Goal: Ask a question

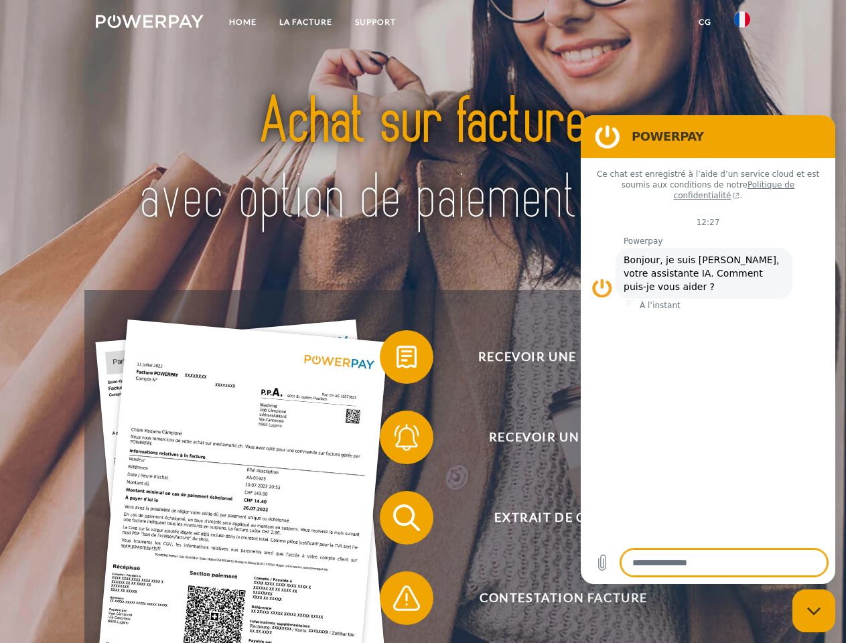
click at [149, 23] on img at bounding box center [150, 21] width 108 height 13
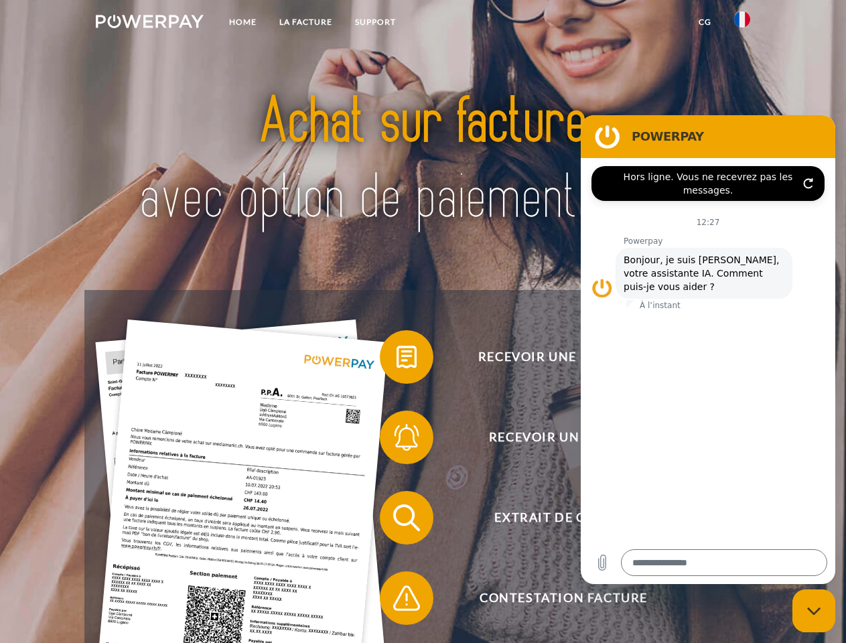
click at [742, 23] on img at bounding box center [742, 19] width 16 height 16
click at [705, 22] on link "CG" at bounding box center [704, 22] width 35 height 24
click at [396, 360] on span at bounding box center [386, 356] width 67 height 67
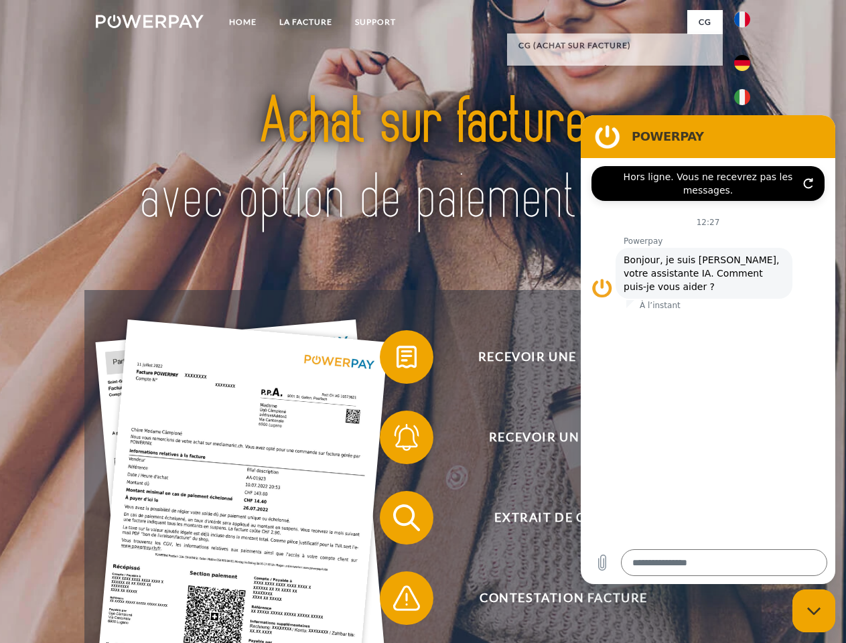
click at [396, 440] on span at bounding box center [386, 437] width 67 height 67
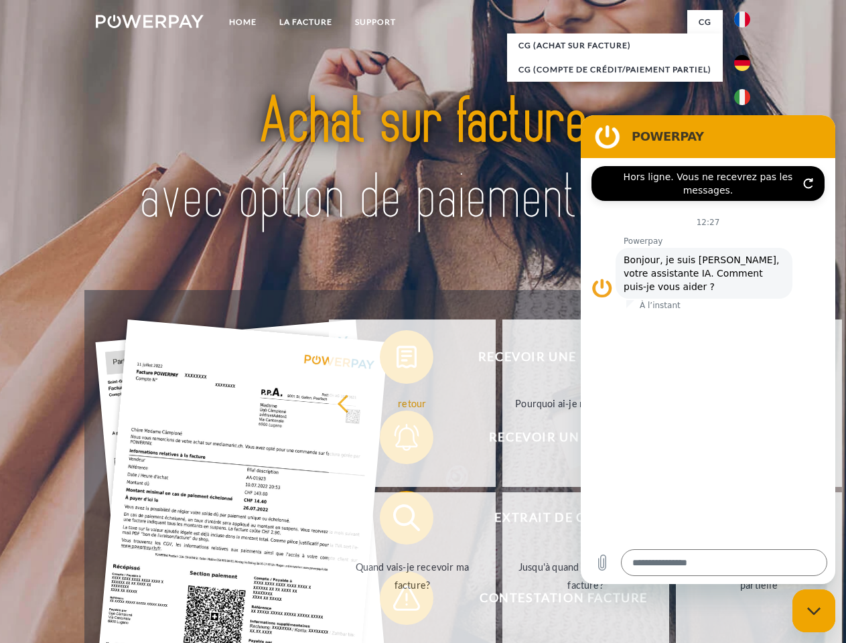
click at [502, 520] on link "Jusqu'à quand dois-je payer ma facture?" at bounding box center [585, 575] width 167 height 167
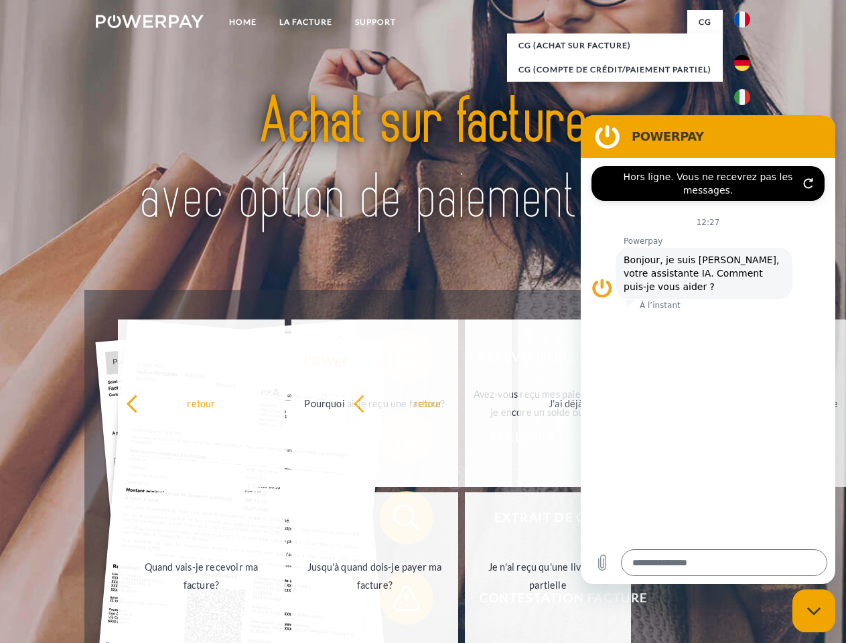
click at [396, 601] on span at bounding box center [386, 598] width 67 height 67
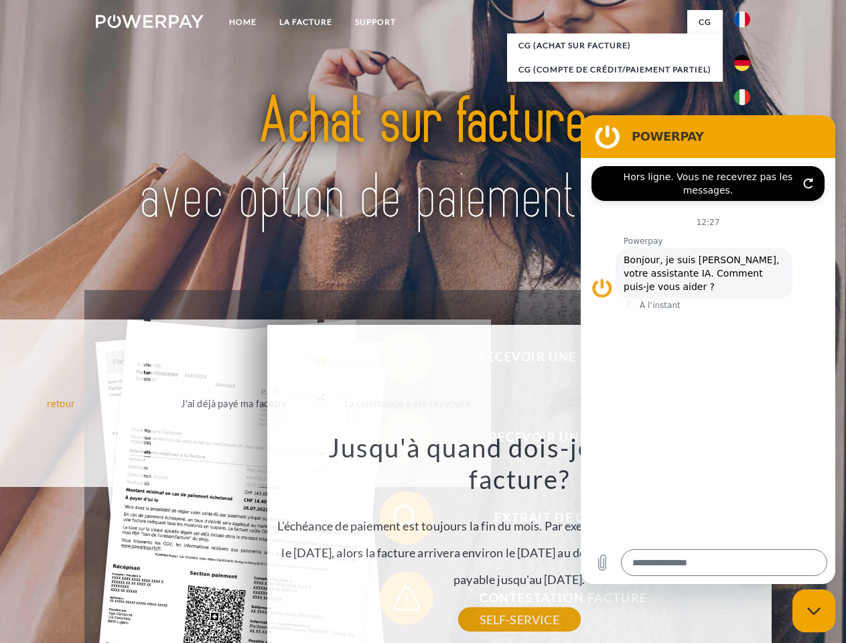
click at [814, 611] on icon "Fermer la fenêtre de messagerie" at bounding box center [814, 611] width 14 height 9
type textarea "*"
